Goal: Navigation & Orientation: Understand site structure

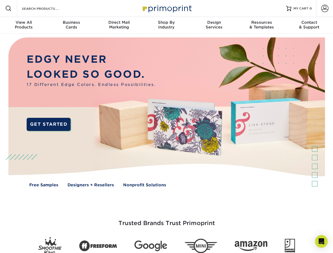
click at [167, 127] on img at bounding box center [167, 116] width 330 height 165
click at [8, 8] on span at bounding box center [8, 8] width 6 height 6
click at [325, 8] on span at bounding box center [324, 8] width 7 height 7
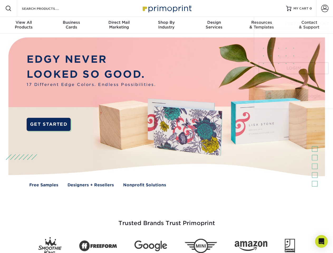
click at [24, 25] on div "View All Products" at bounding box center [24, 25] width 48 height 10
click at [71, 25] on div "Business Cards" at bounding box center [72, 25] width 48 height 10
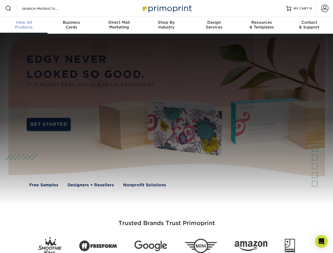
click at [119, 25] on div "Direct Mail Marketing" at bounding box center [119, 25] width 48 height 10
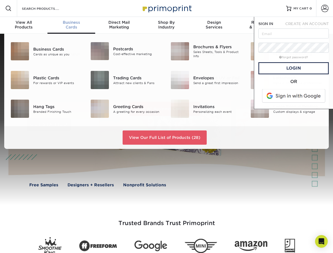
click at [167, 25] on div "Shop By Industry" at bounding box center [167, 25] width 48 height 10
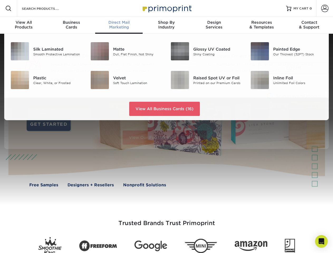
click at [214, 25] on div "Design Services" at bounding box center [215, 25] width 48 height 10
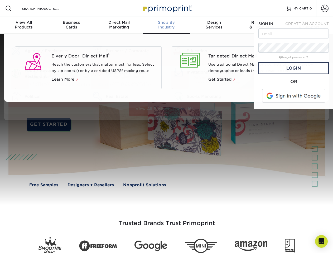
click at [262, 25] on span "SIGN IN" at bounding box center [266, 24] width 15 height 4
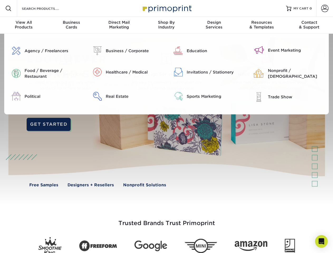
click at [310, 25] on div "Contact & Support" at bounding box center [310, 25] width 48 height 10
